Goal: Task Accomplishment & Management: Use online tool/utility

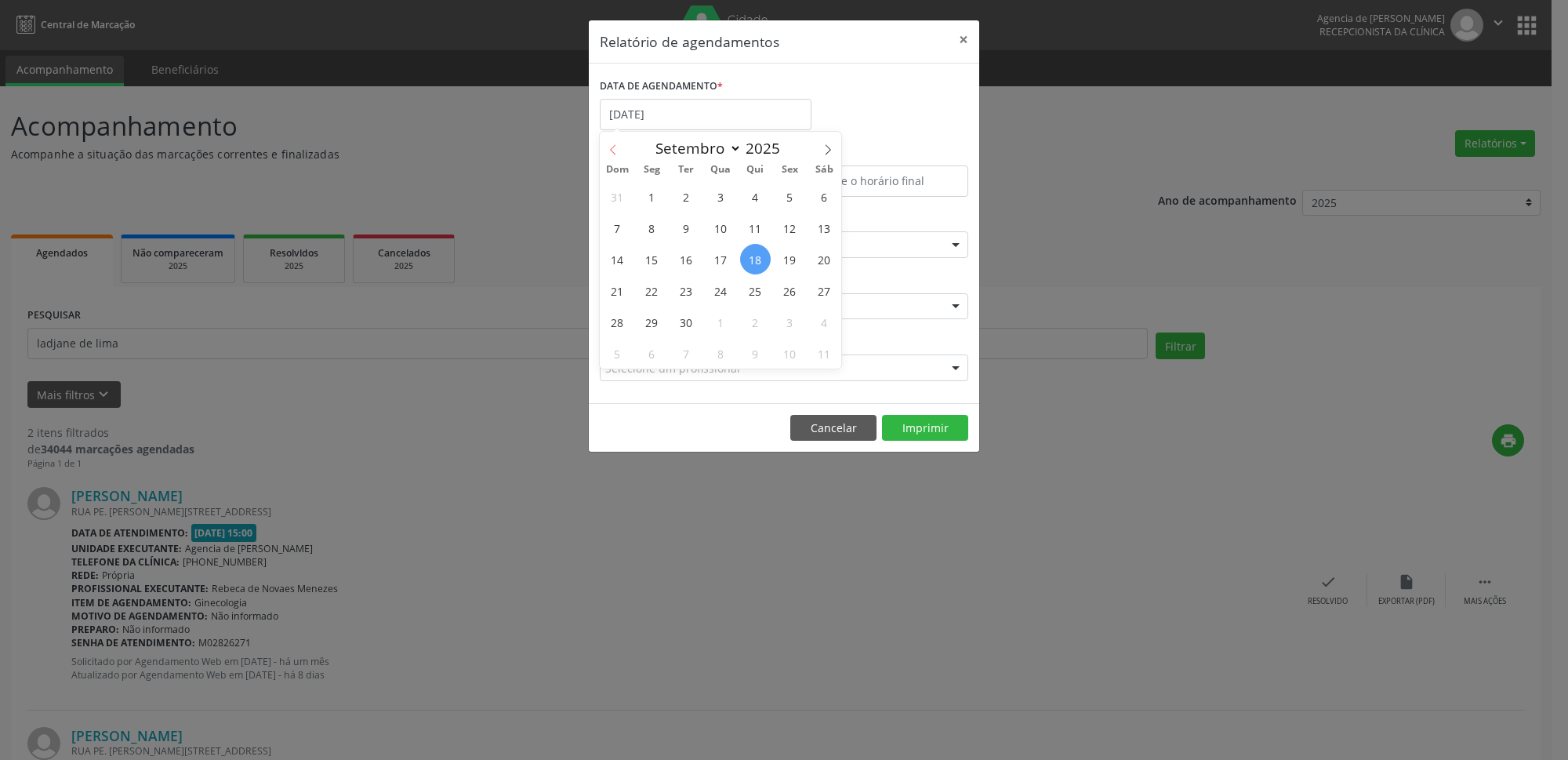
click at [616, 148] on icon at bounding box center [612, 149] width 11 height 11
select select "7"
click at [726, 325] on span "27" at bounding box center [721, 322] width 31 height 31
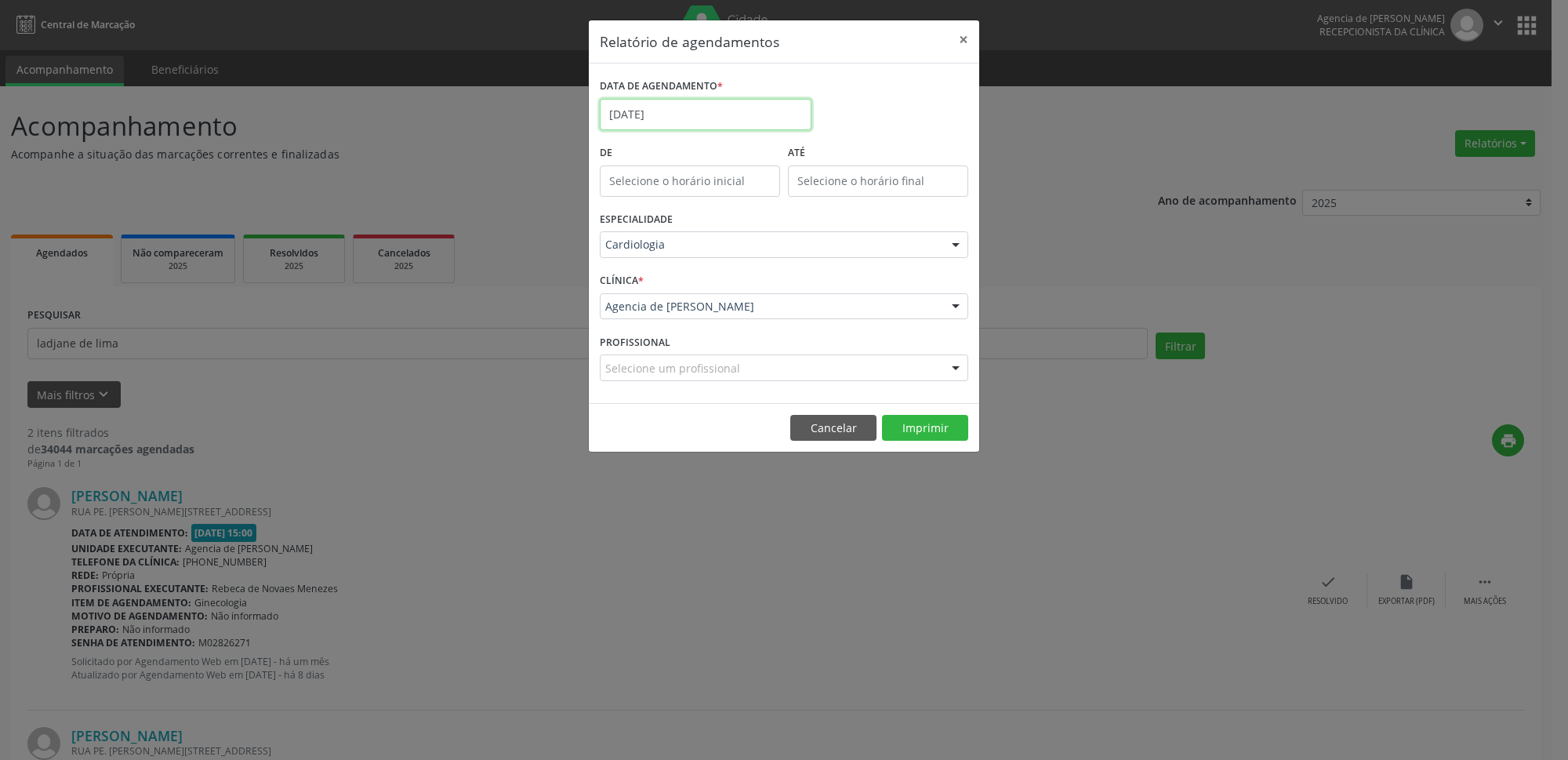
click at [693, 104] on input "[DATE]" at bounding box center [705, 115] width 212 height 31
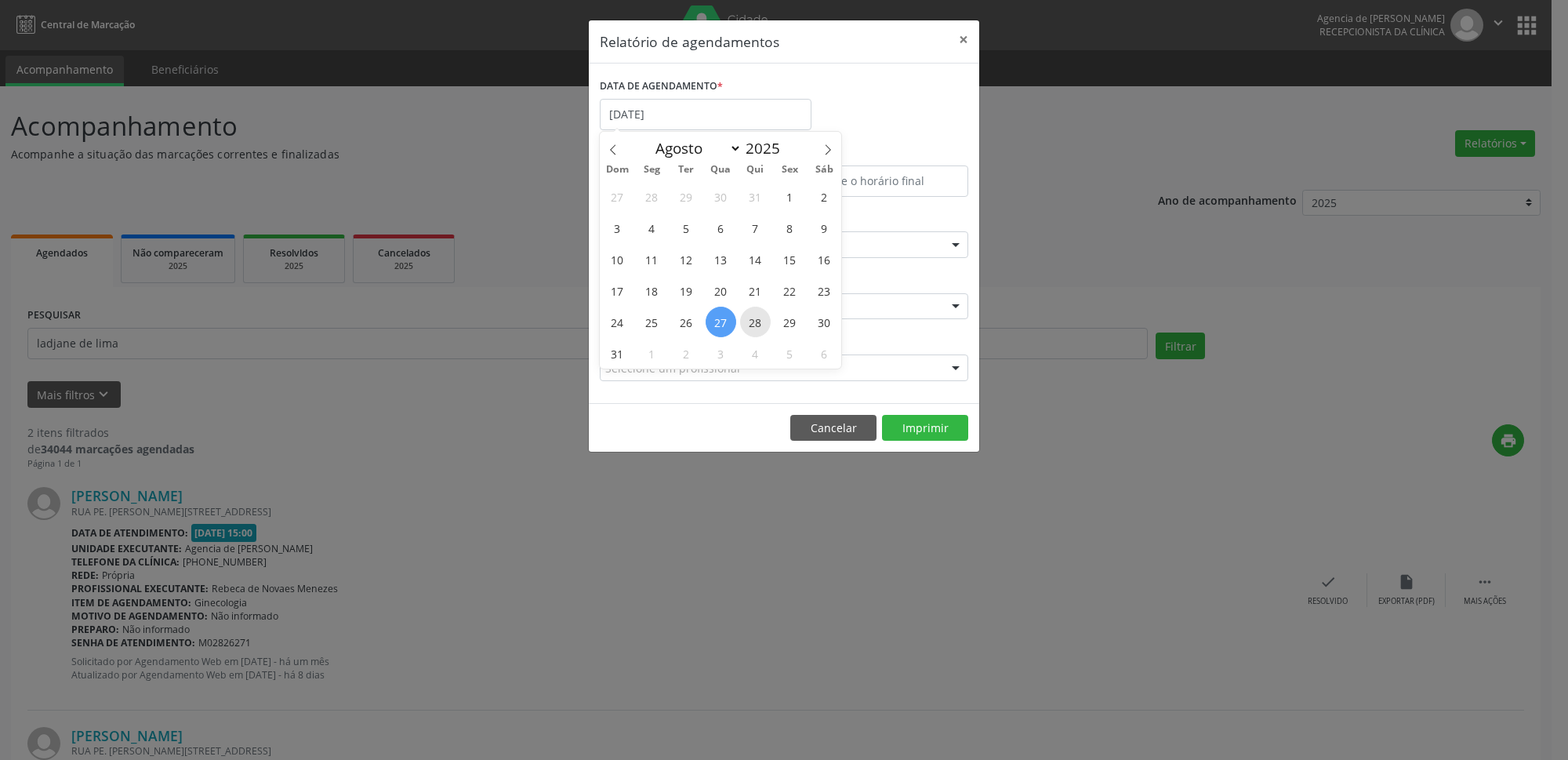
click at [758, 314] on span "28" at bounding box center [756, 322] width 31 height 31
type input "[DATE]"
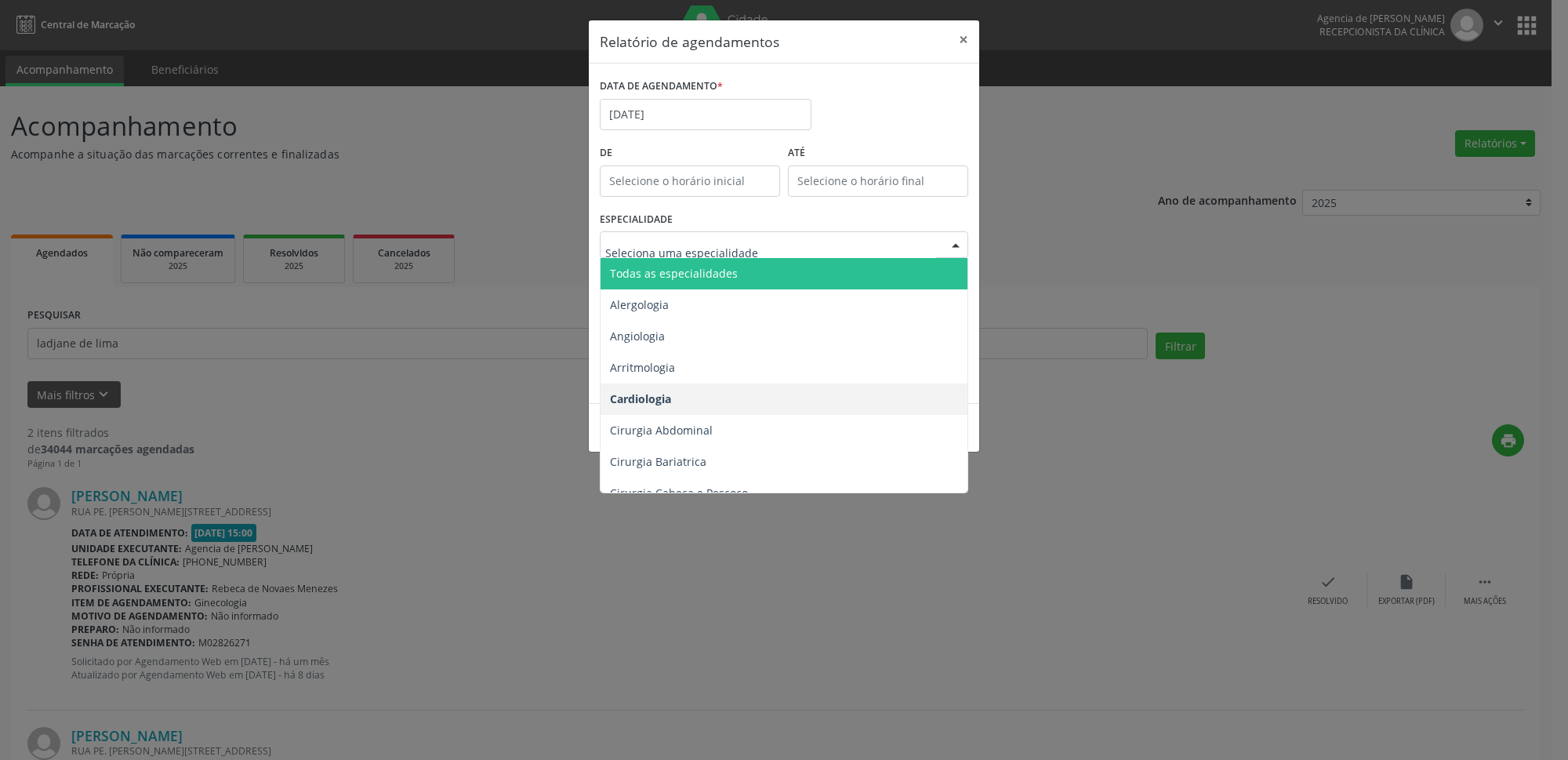
click at [691, 276] on span "Todas as especialidades" at bounding box center [674, 273] width 128 height 15
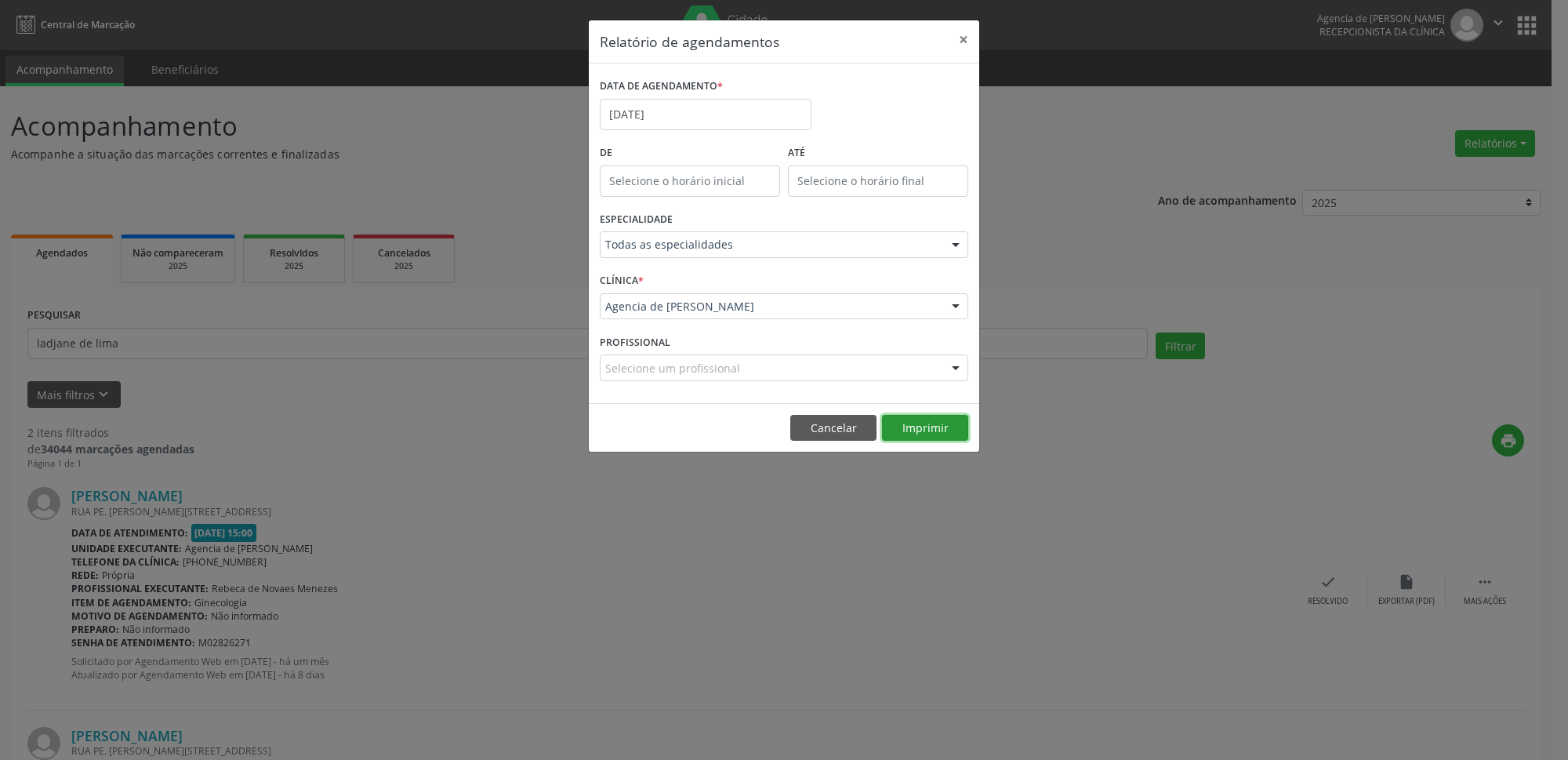
drag, startPoint x: 914, startPoint y: 427, endPoint x: 960, endPoint y: 361, distance: 80.4
click at [922, 384] on div "Relatório de agendamentos × DATA DE AGENDAMENTO * [DATE] De ATÉ ESPECIALIDADE T…" at bounding box center [784, 236] width 392 height 434
drag, startPoint x: 933, startPoint y: 428, endPoint x: 1192, endPoint y: 435, distance: 259.1
click at [937, 438] on button "Imprimir" at bounding box center [925, 427] width 86 height 26
click at [965, 39] on button "×" at bounding box center [964, 40] width 31 height 39
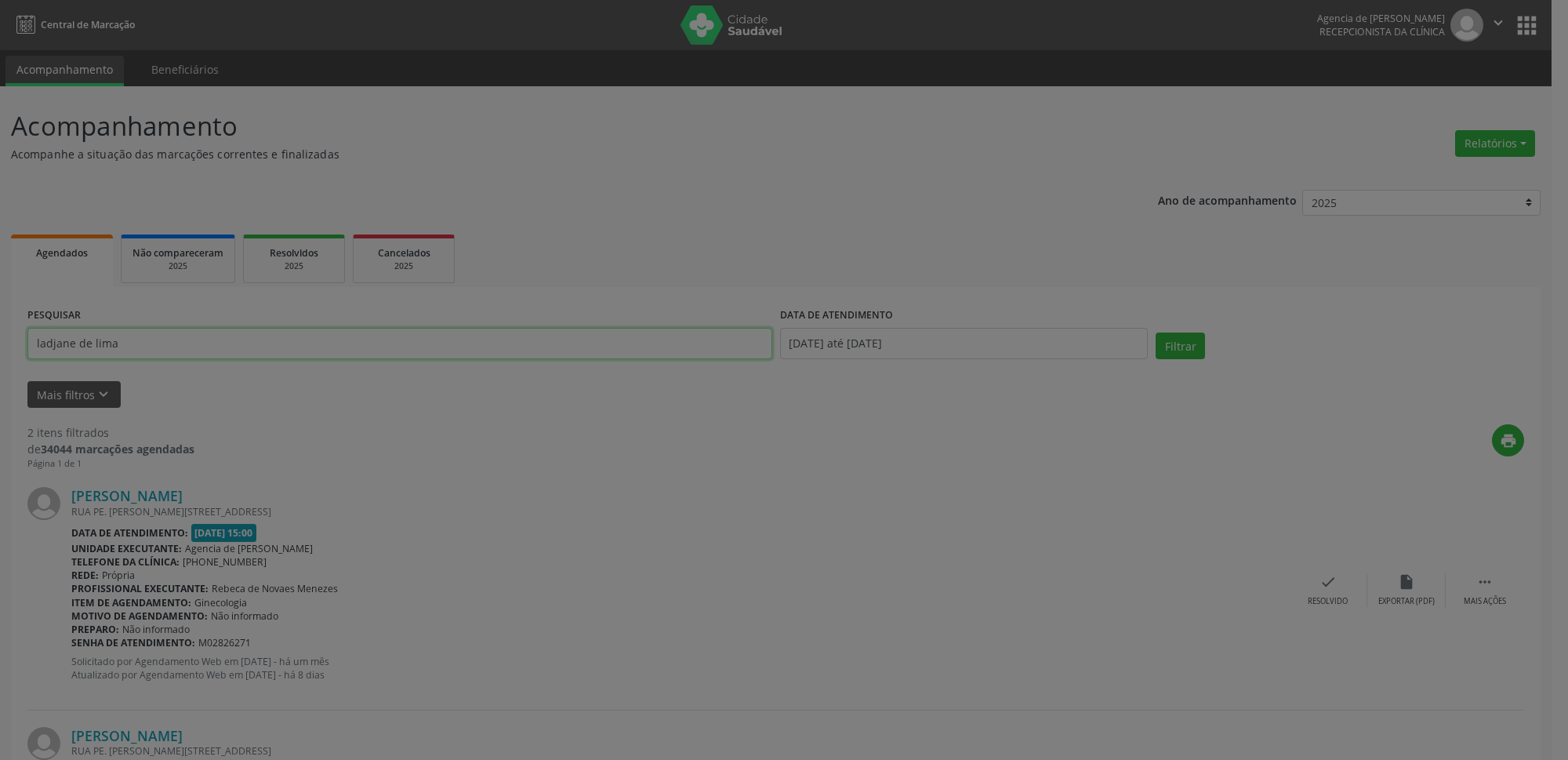
click at [274, 344] on input "ladjane de lima" at bounding box center [400, 344] width 745 height 31
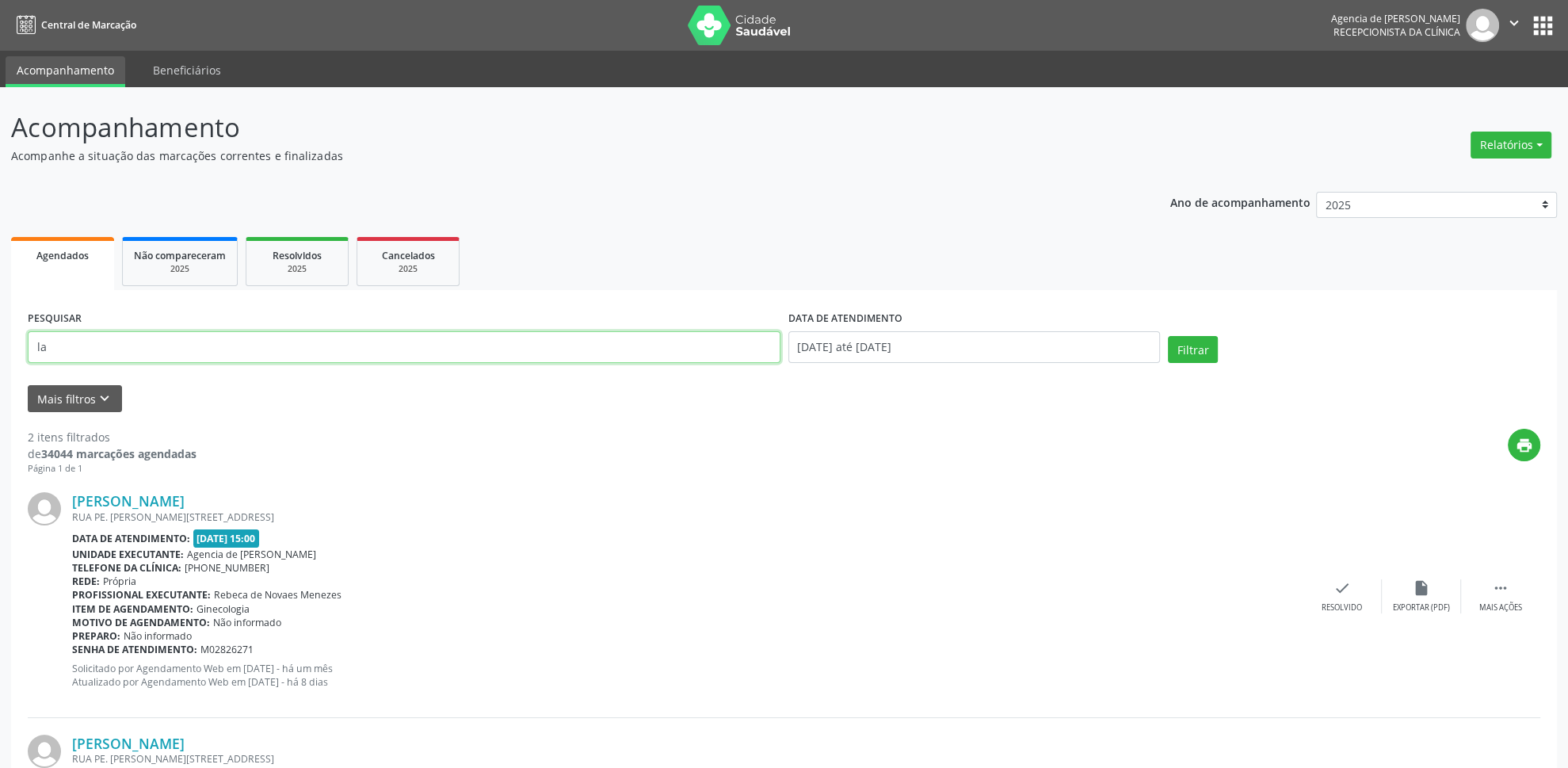
type input "l"
type input "[PERSON_NAME]"
click at [1195, 345] on button "Filtrar" at bounding box center [1192, 349] width 50 height 26
click at [1513, 154] on button "Relatórios" at bounding box center [1511, 144] width 80 height 26
click at [1476, 182] on link "Agendamentos" at bounding box center [1468, 179] width 171 height 23
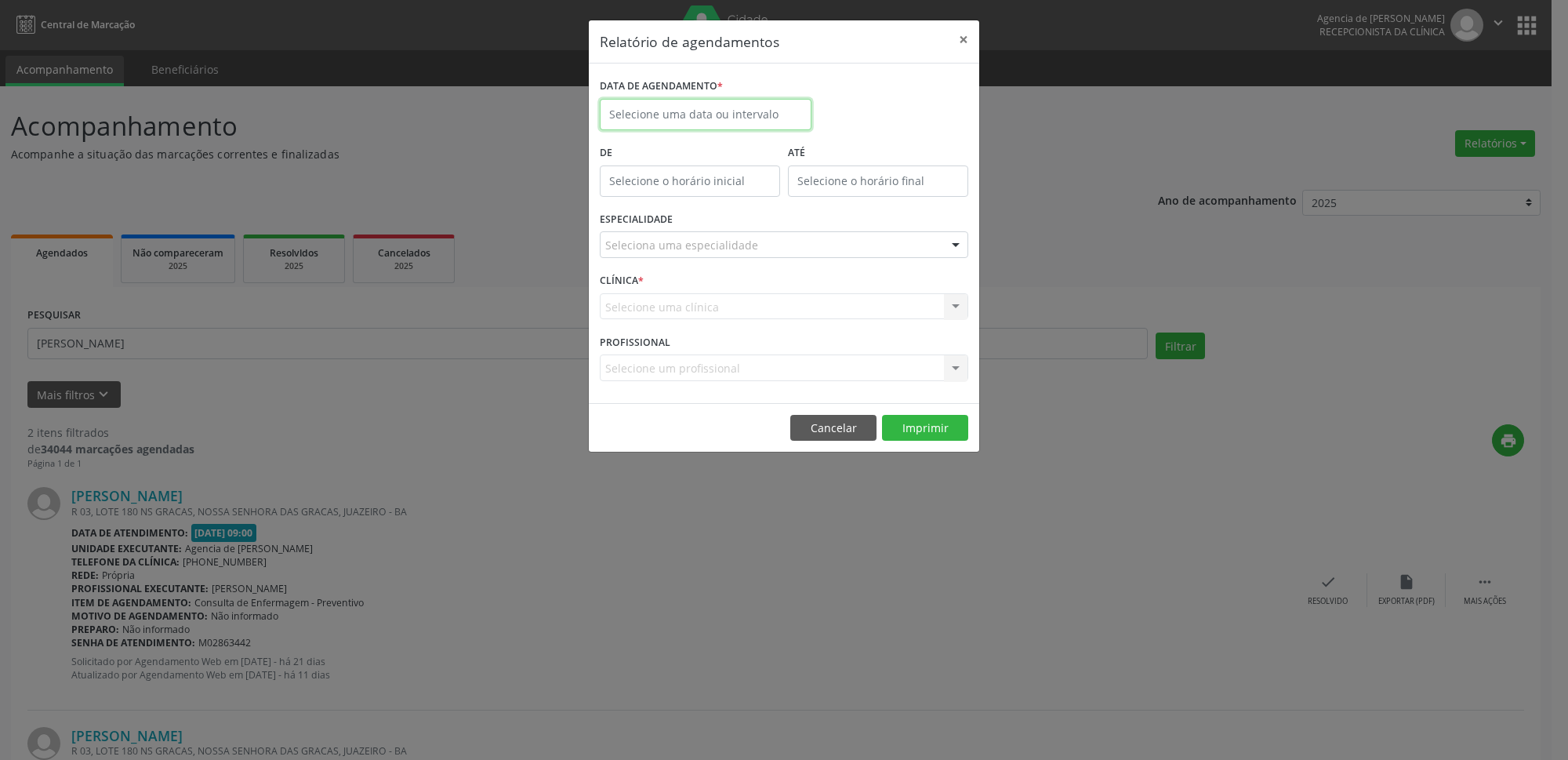
click at [718, 113] on input "text" at bounding box center [705, 115] width 212 height 31
click at [822, 149] on span at bounding box center [828, 145] width 26 height 26
select select "8"
click at [758, 254] on span "18" at bounding box center [756, 259] width 31 height 31
type input "[DATE]"
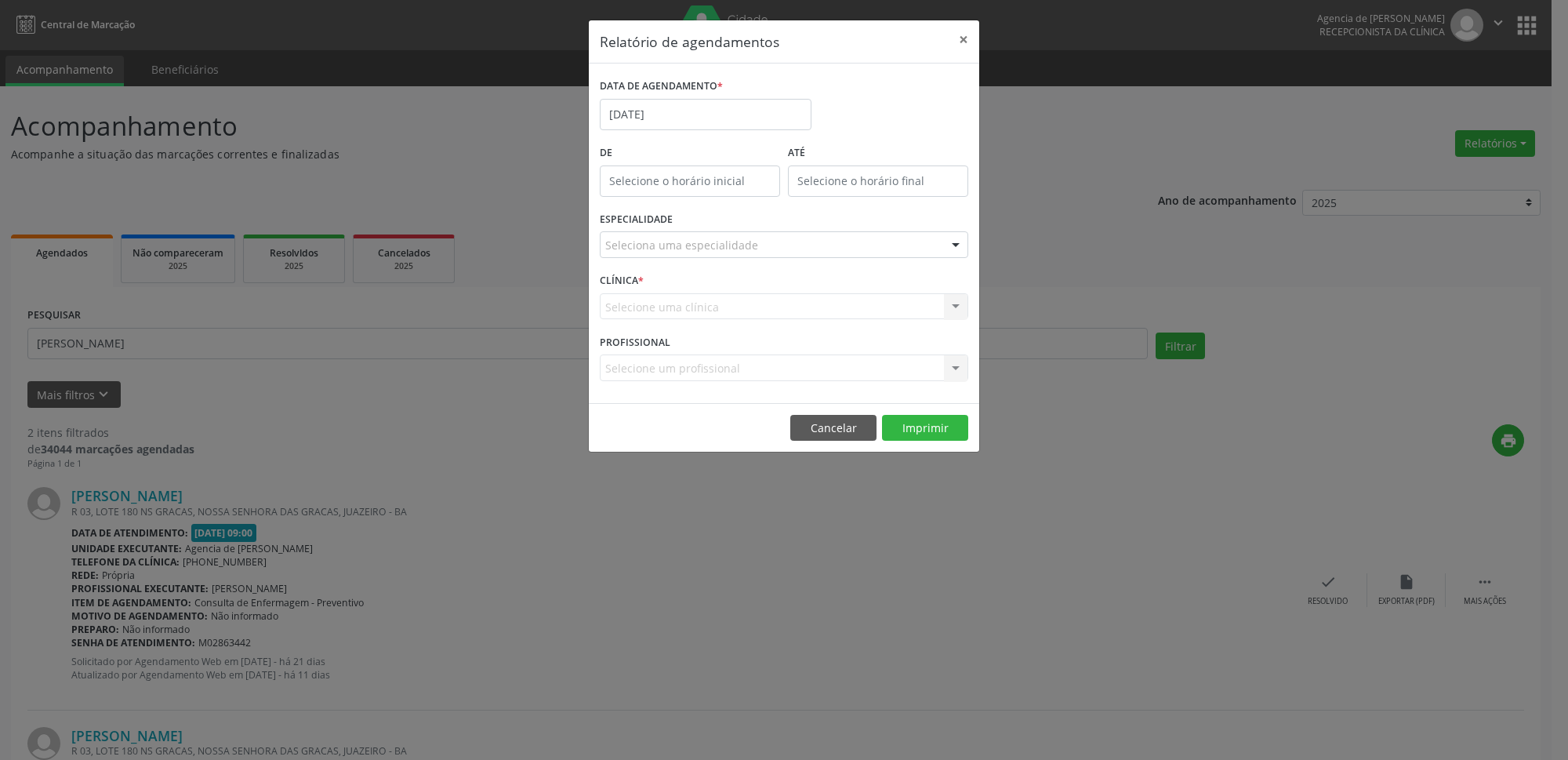
click at [757, 248] on div "Seleciona uma especialidade" at bounding box center [784, 244] width 369 height 26
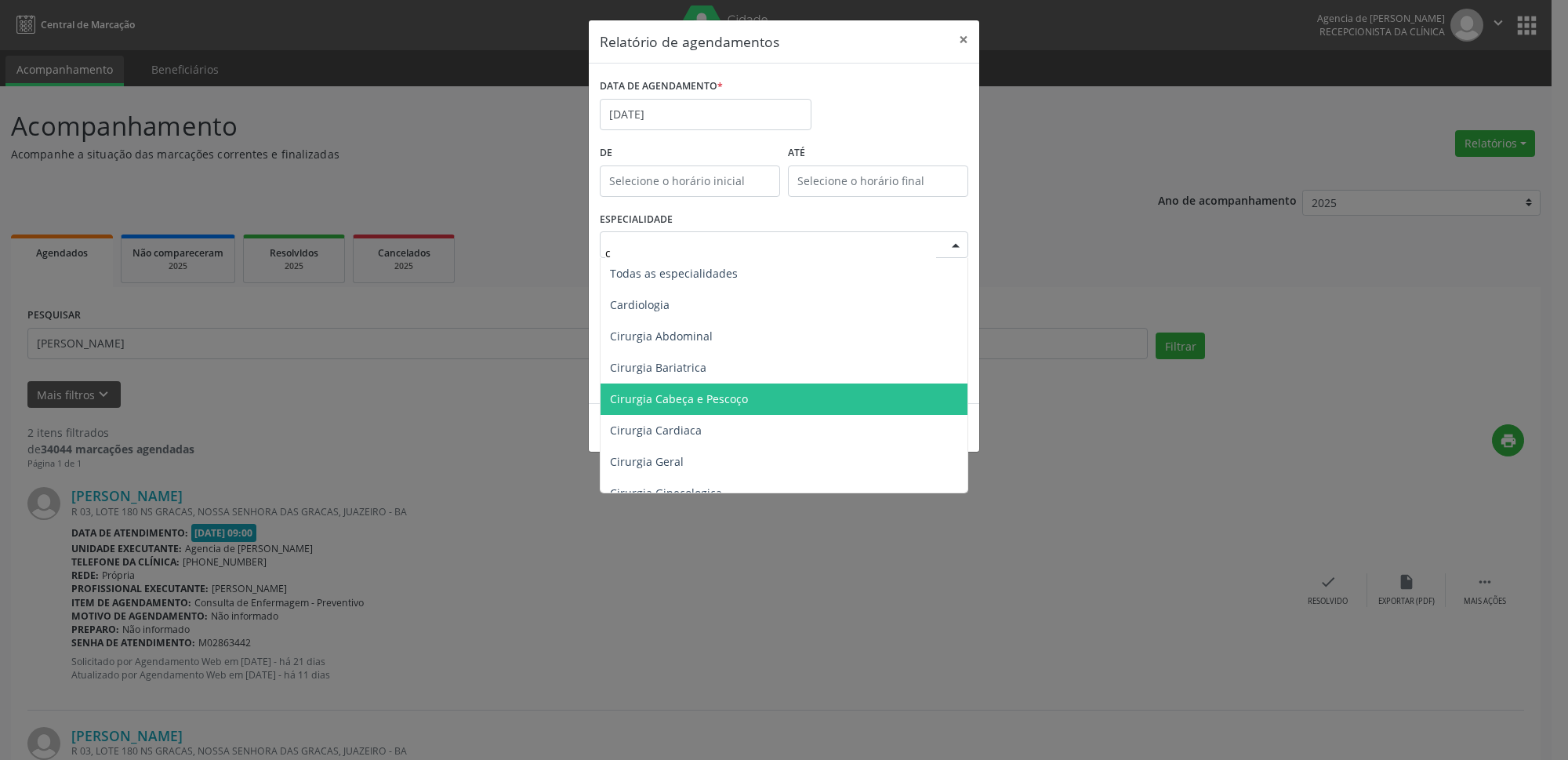
type input "cl"
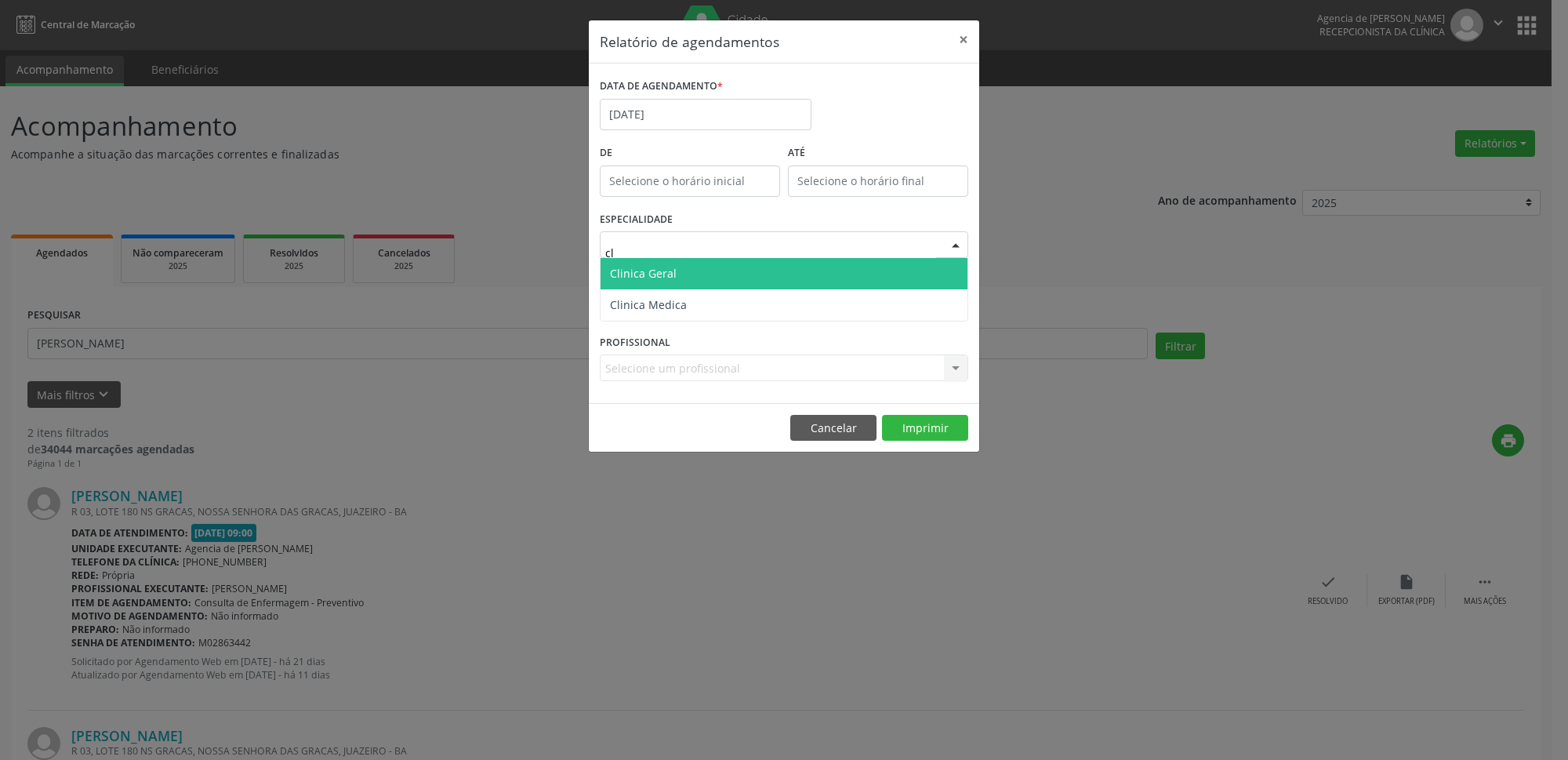
click at [674, 281] on span "Clinica Geral" at bounding box center [784, 274] width 367 height 31
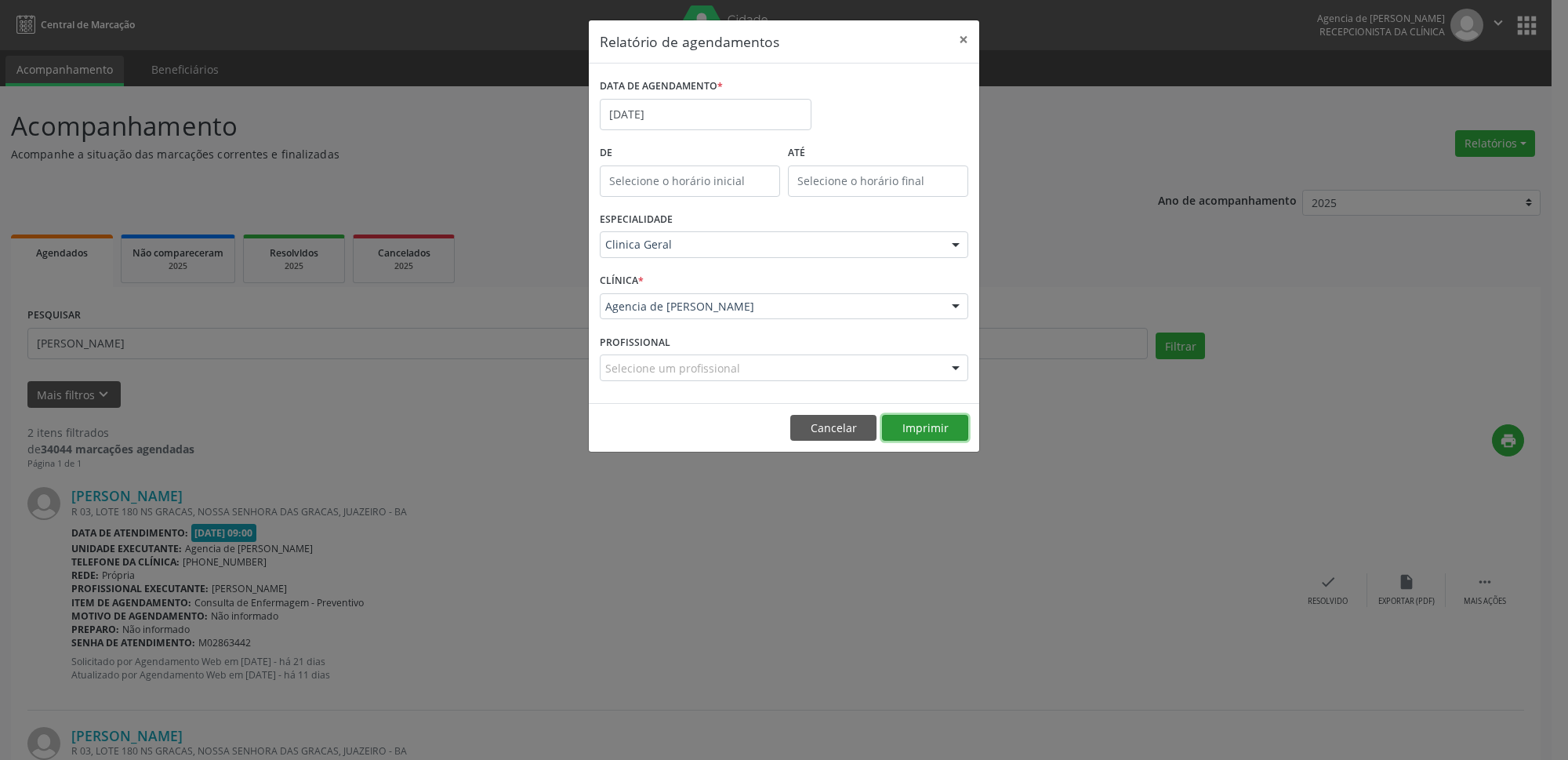
click at [922, 434] on button "Imprimir" at bounding box center [925, 427] width 86 height 26
